Goal: Information Seeking & Learning: Understand process/instructions

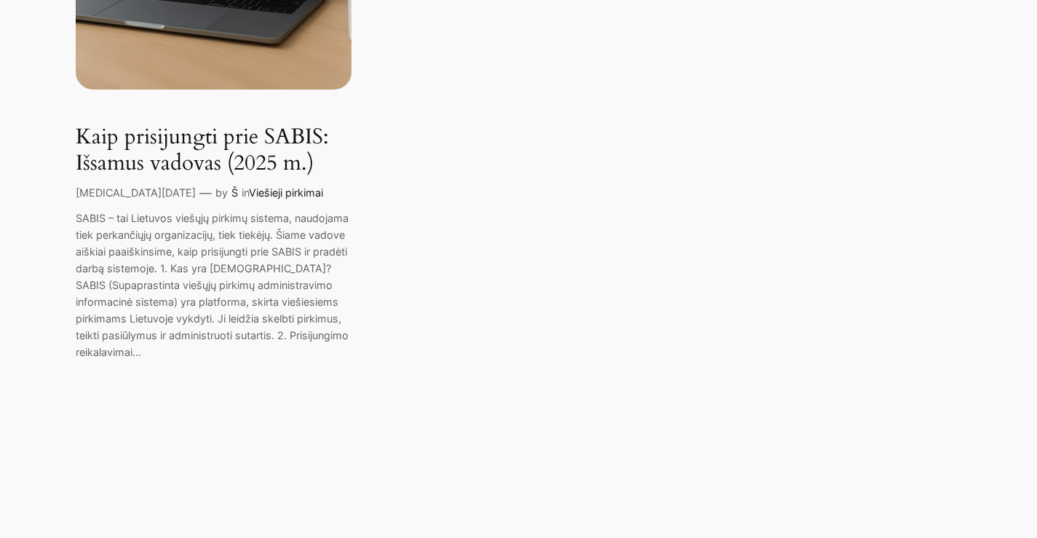
scroll to position [190, 0]
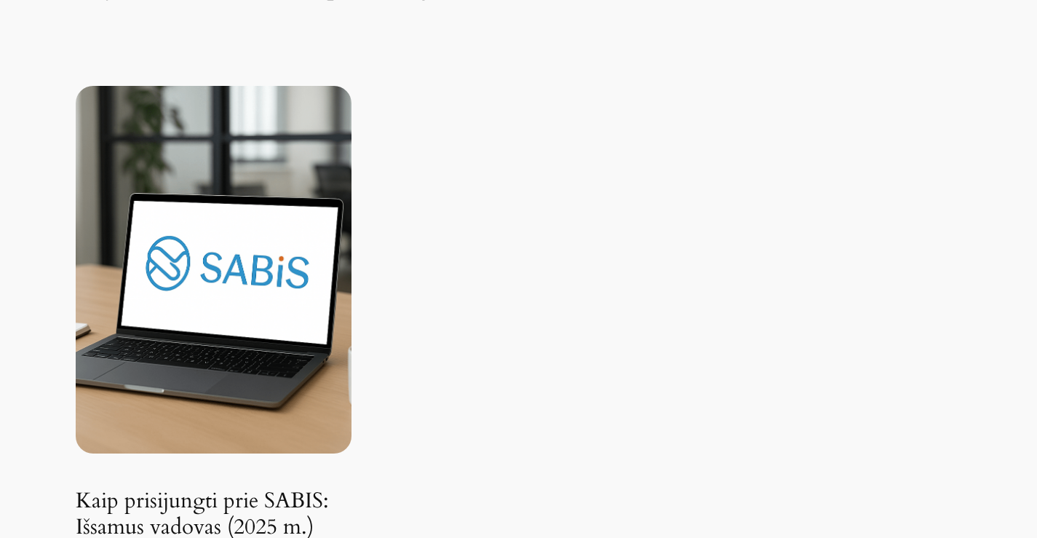
click at [198, 322] on img at bounding box center [214, 269] width 276 height 367
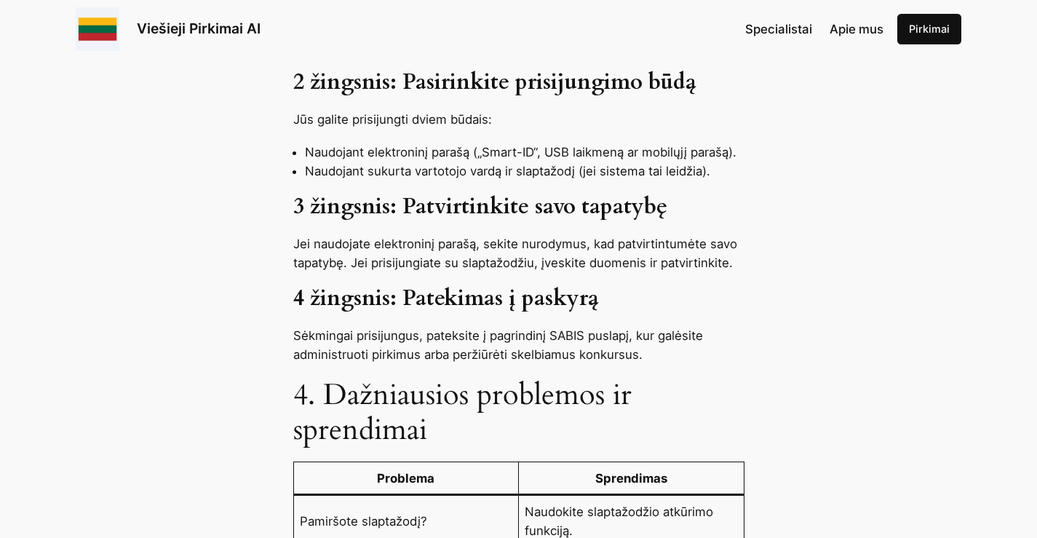
scroll to position [946, 0]
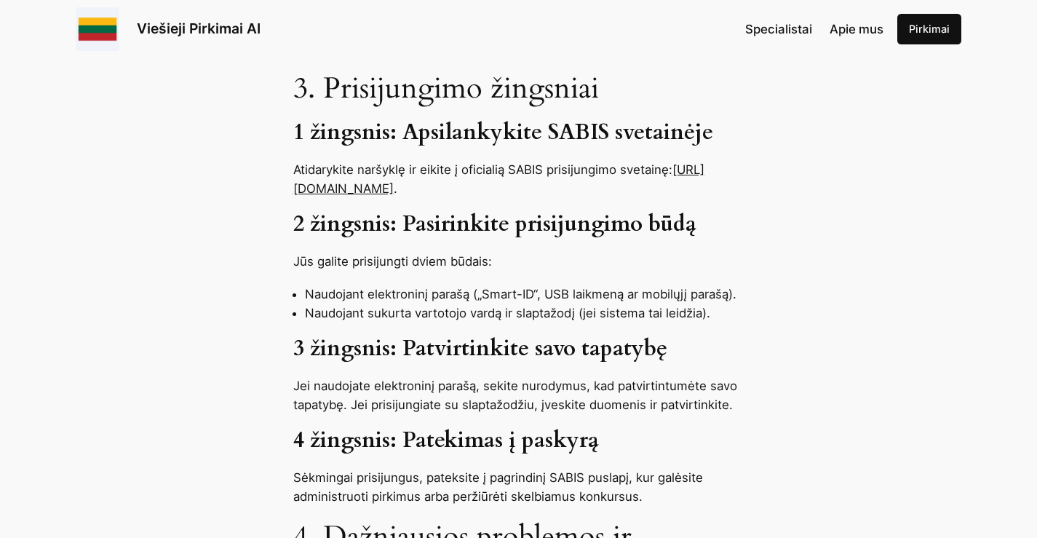
click at [378, 160] on p "Atidarykite naršyklę ir eikite į oficialią SABIS prisijungimo svetainę: [URL][D…" at bounding box center [518, 179] width 451 height 38
click at [355, 162] on link "[URL][DOMAIN_NAME]" at bounding box center [498, 178] width 411 height 33
click at [316, 162] on link "[URL][DOMAIN_NAME]" at bounding box center [498, 178] width 411 height 33
click at [425, 162] on link "[URL][DOMAIN_NAME]" at bounding box center [498, 178] width 411 height 33
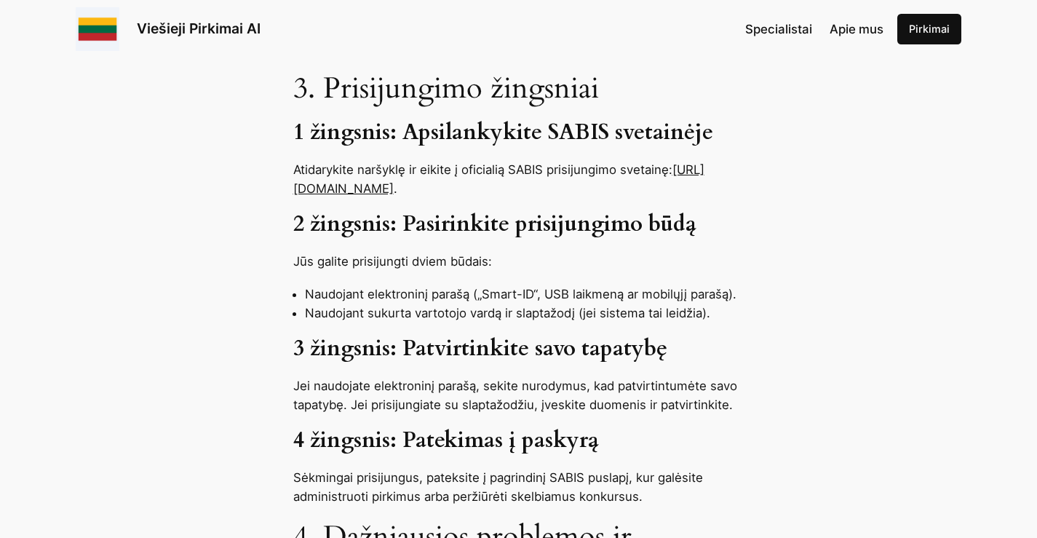
click at [449, 162] on link "[URL][DOMAIN_NAME]" at bounding box center [498, 178] width 411 height 33
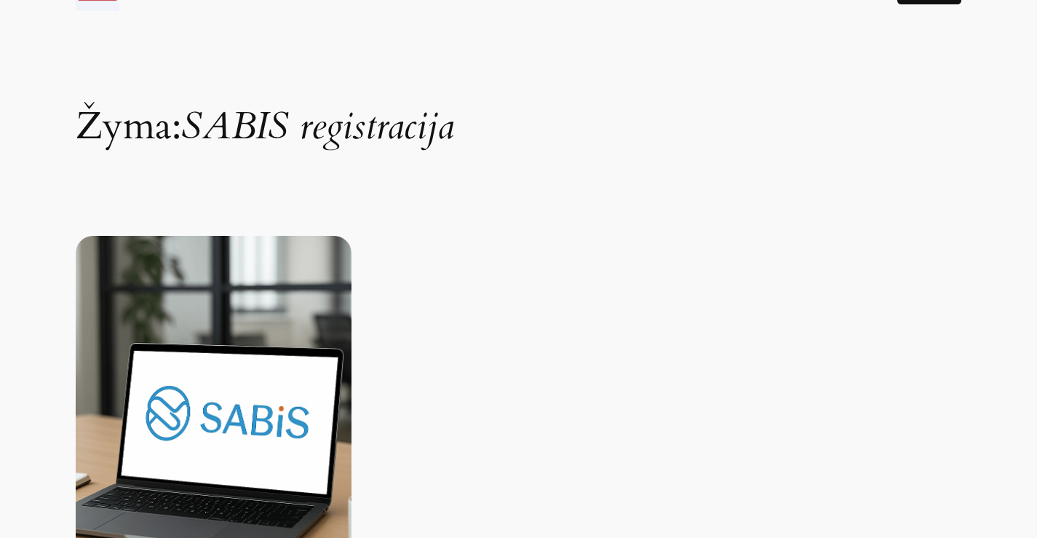
scroll to position [364, 0]
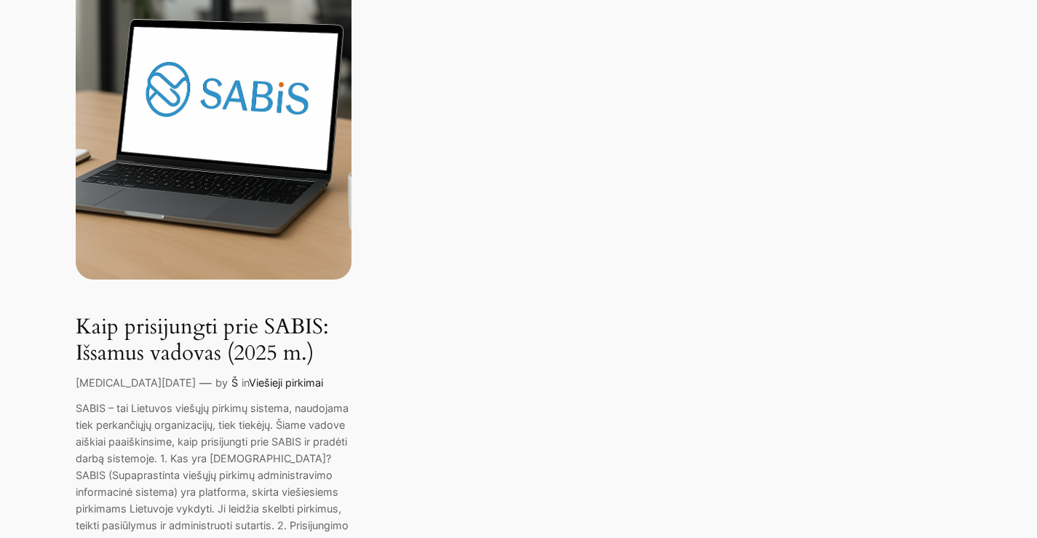
click at [228, 138] on img at bounding box center [214, 95] width 276 height 367
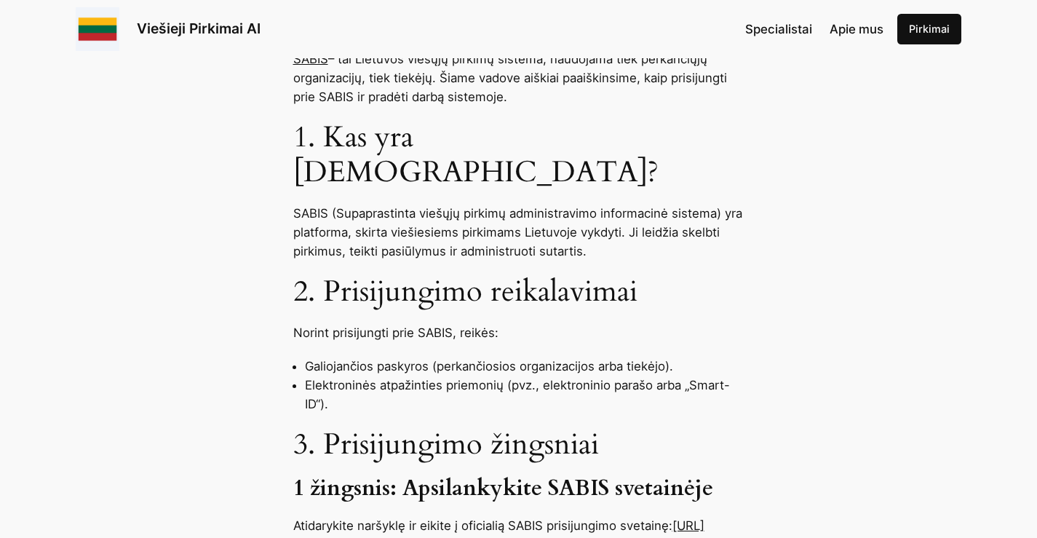
scroll to position [291, 0]
